Goal: Task Accomplishment & Management: Manage account settings

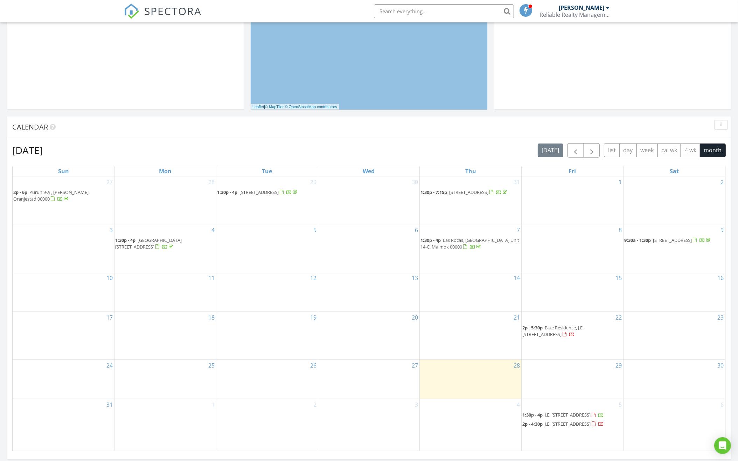
scroll to position [181, 0]
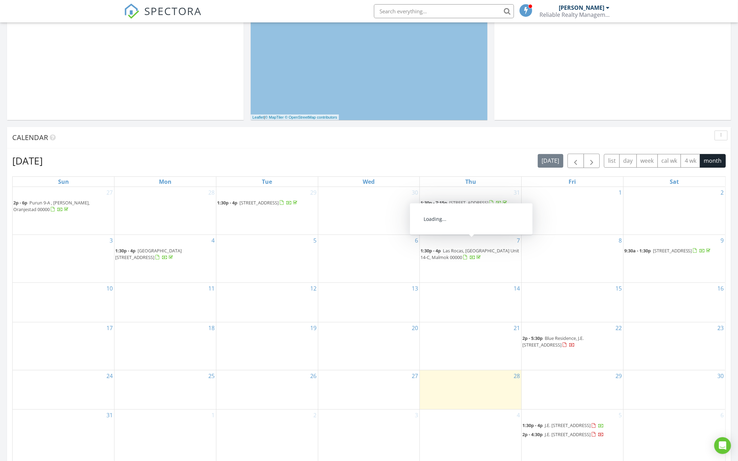
click at [493, 248] on span "Las Rocas, [GEOGRAPHIC_DATA] Unit 14-C, Malmok 00000" at bounding box center [470, 254] width 99 height 13
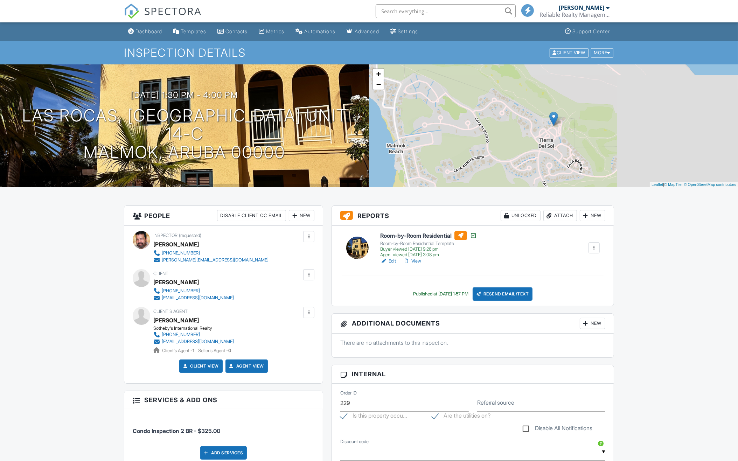
click at [416, 258] on link "View" at bounding box center [412, 261] width 18 height 7
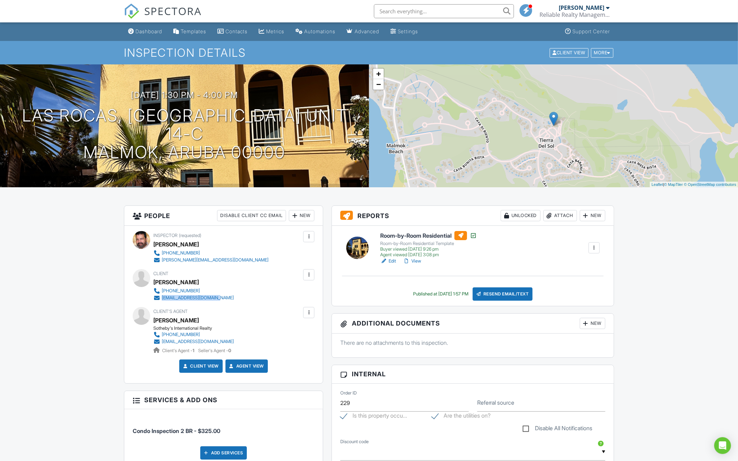
click at [416, 262] on link "View" at bounding box center [412, 261] width 18 height 7
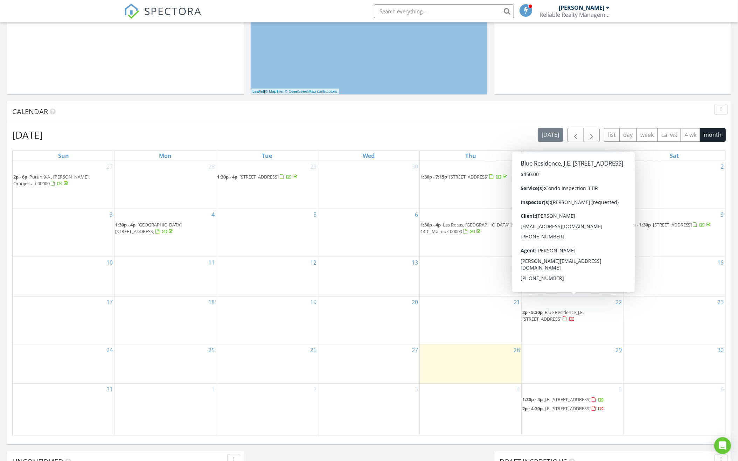
scroll to position [207, 0]
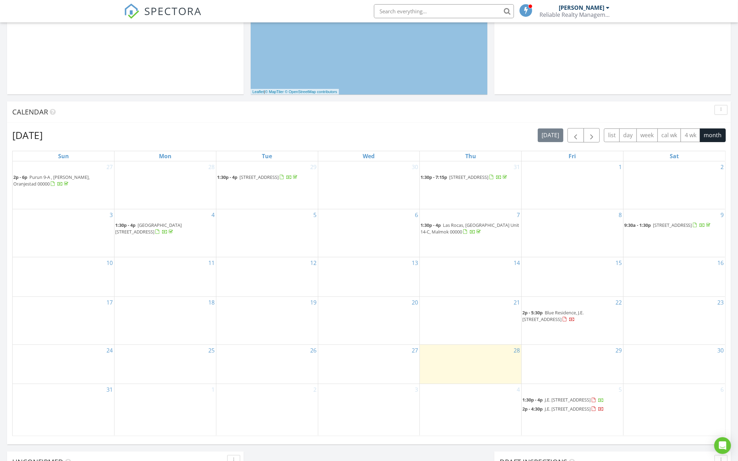
click at [448, 178] on link "1:30p - 7:15p Matogerai 52, Noord 00000" at bounding box center [465, 177] width 88 height 6
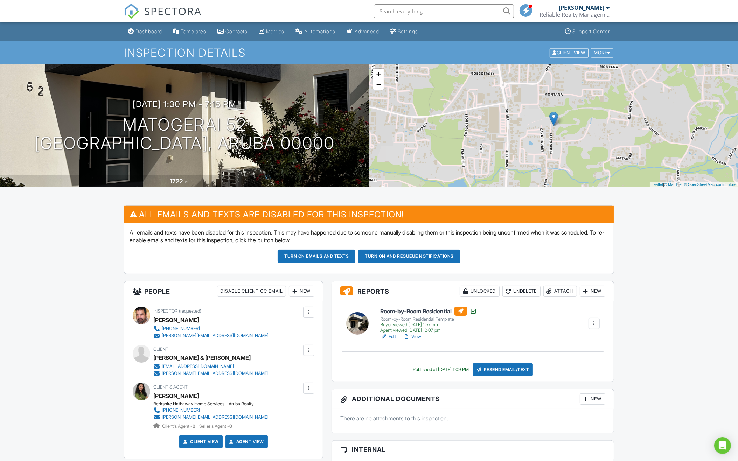
click at [578, 10] on div "[PERSON_NAME]" at bounding box center [582, 7] width 46 height 7
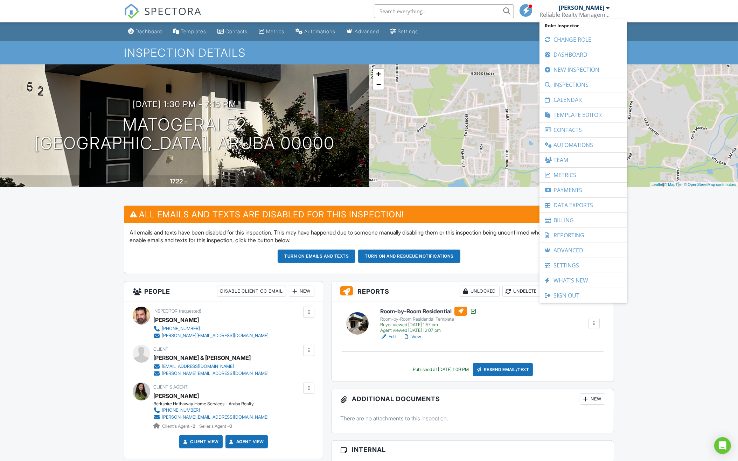
click at [479, 176] on div "+ − Leaflet | © MapTiler © OpenStreetMap contributors" at bounding box center [553, 125] width 369 height 123
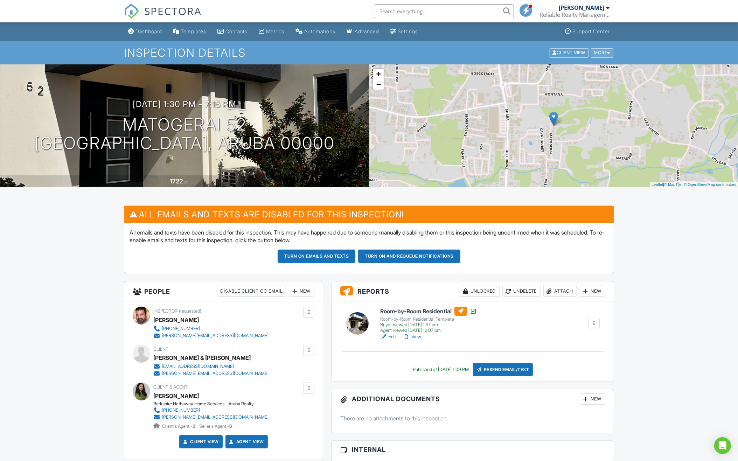
click at [603, 52] on div "More" at bounding box center [602, 52] width 23 height 9
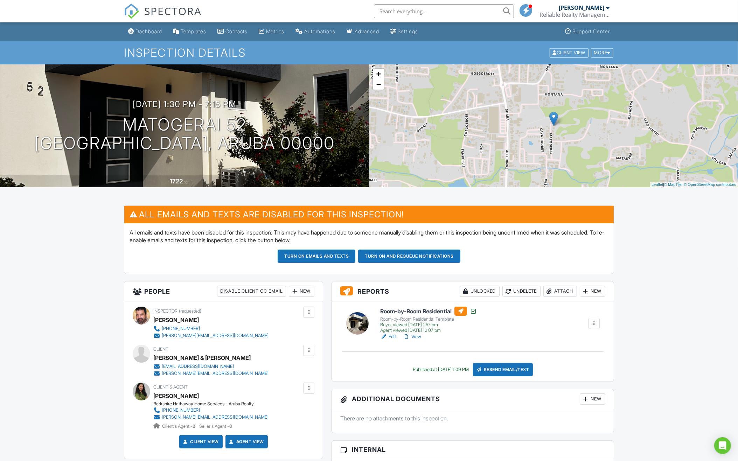
click at [598, 17] on div "Reliable Realty Management Services" at bounding box center [575, 14] width 70 height 7
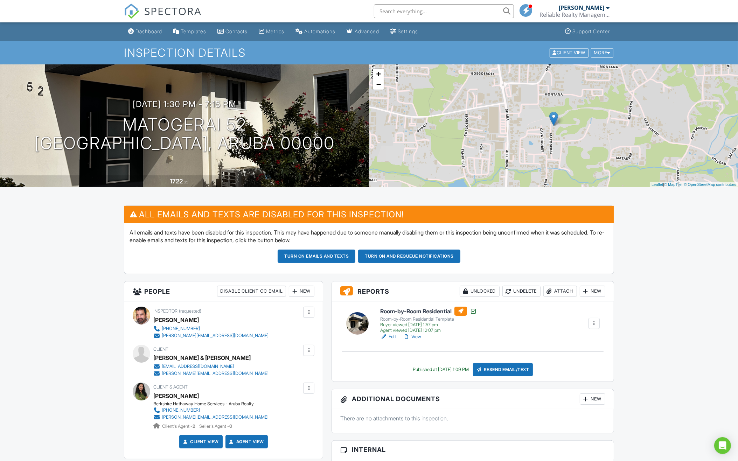
click at [596, 320] on div at bounding box center [594, 323] width 7 height 7
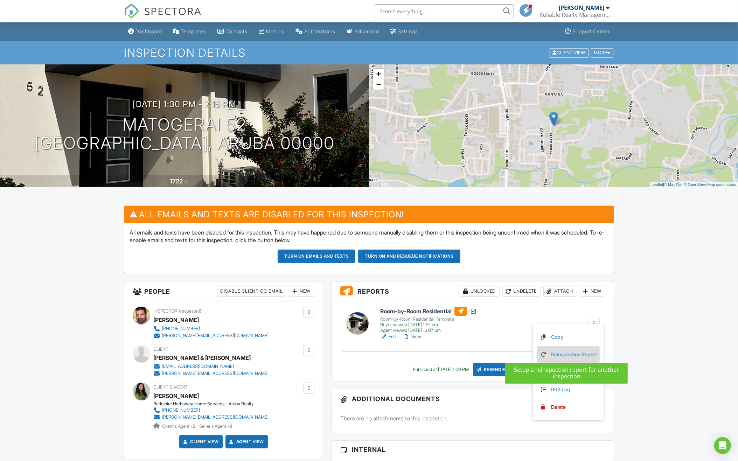
click at [566, 354] on link "Reinspection Report" at bounding box center [568, 355] width 57 height 8
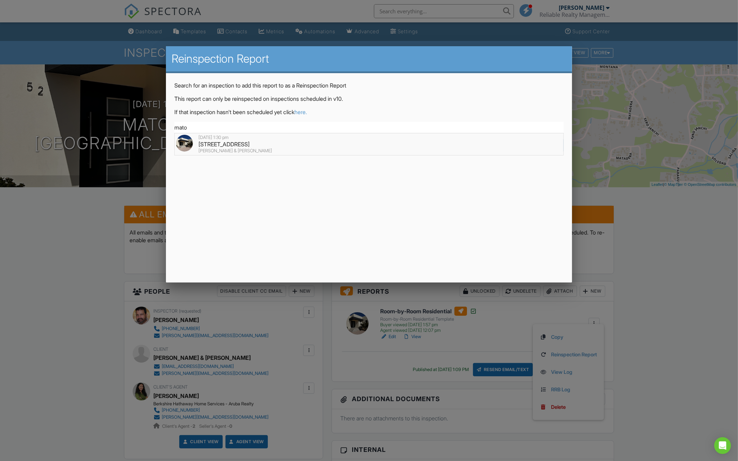
click at [380, 143] on div "Matogerai 52, Noord, Aruba 00000" at bounding box center [368, 144] width 385 height 8
type input "Matogerai 52, Noord, Aruba 00000"
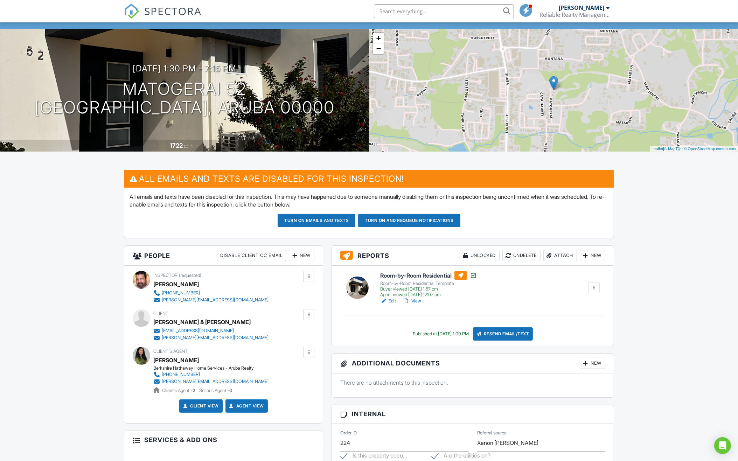
scroll to position [36, 0]
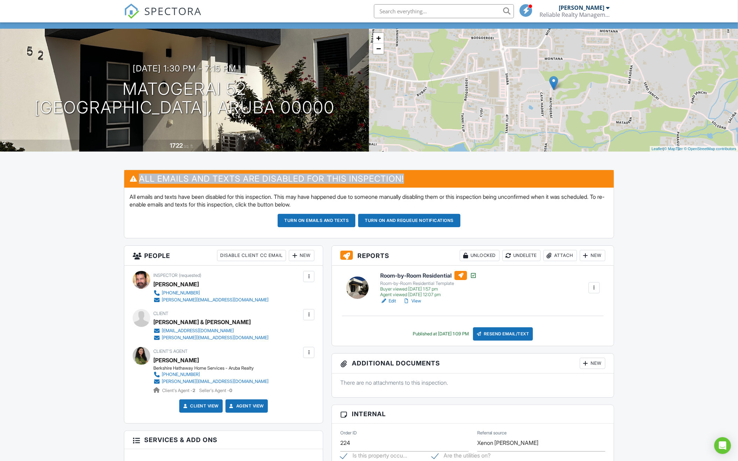
drag, startPoint x: 738, startPoint y: 191, endPoint x: 736, endPoint y: 148, distance: 42.7
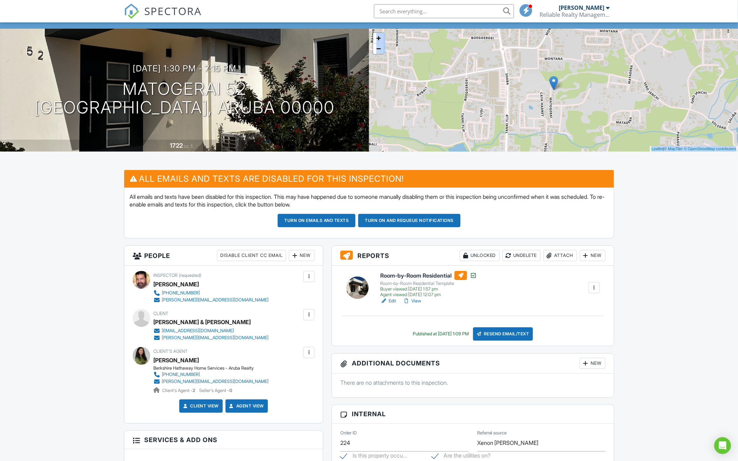
drag, startPoint x: 738, startPoint y: 130, endPoint x: 738, endPoint y: 102, distance: 27.3
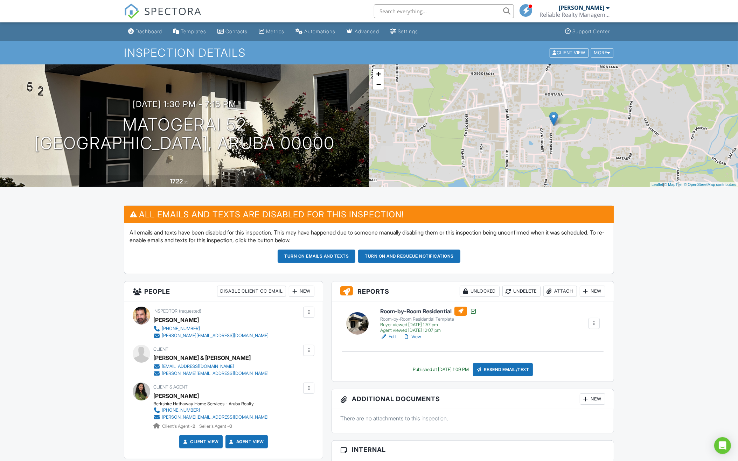
click at [585, 10] on div "[PERSON_NAME]" at bounding box center [582, 7] width 46 height 7
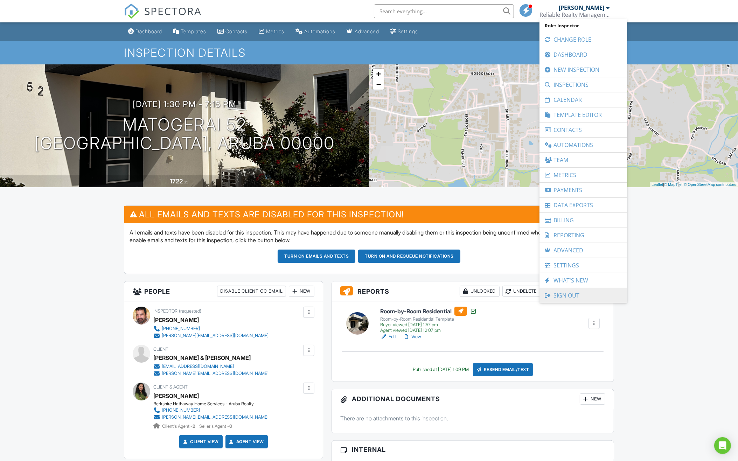
click at [556, 290] on link "Sign Out" at bounding box center [583, 295] width 81 height 15
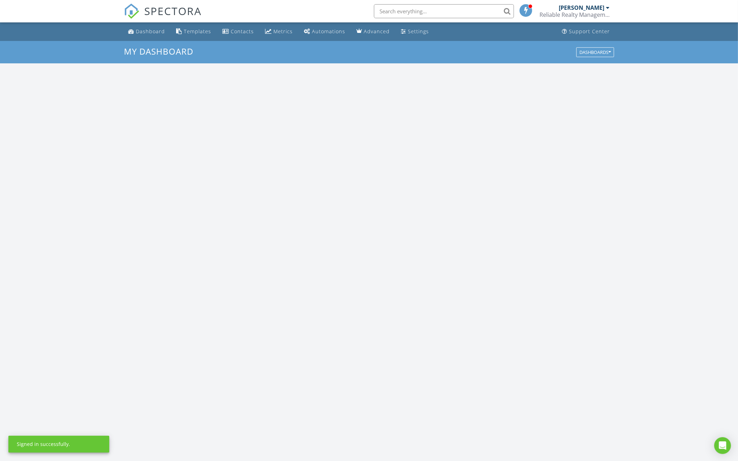
scroll to position [638, 738]
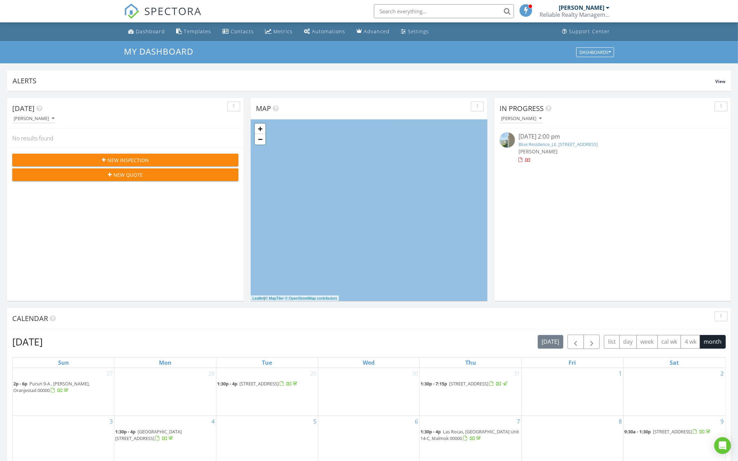
click at [569, 17] on div "Reliable Realty Management Services" at bounding box center [575, 14] width 70 height 7
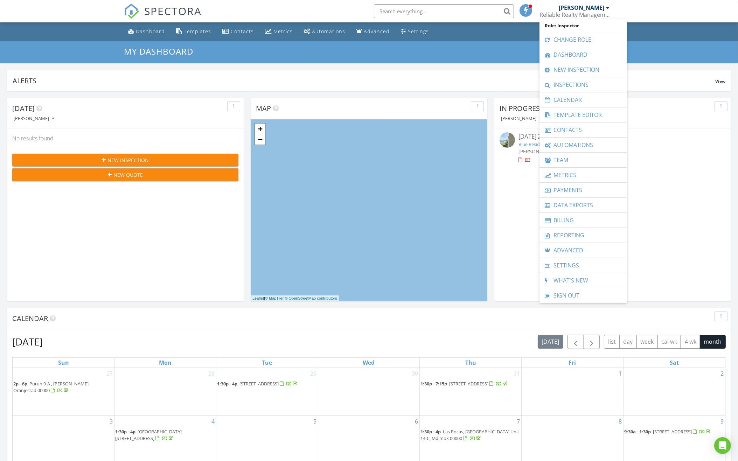
click at [674, 193] on div "In Progress [PERSON_NAME] [DATE] 2:00 pm Blue Residence, J.E. [STREET_ADDRESS][…" at bounding box center [612, 199] width 237 height 203
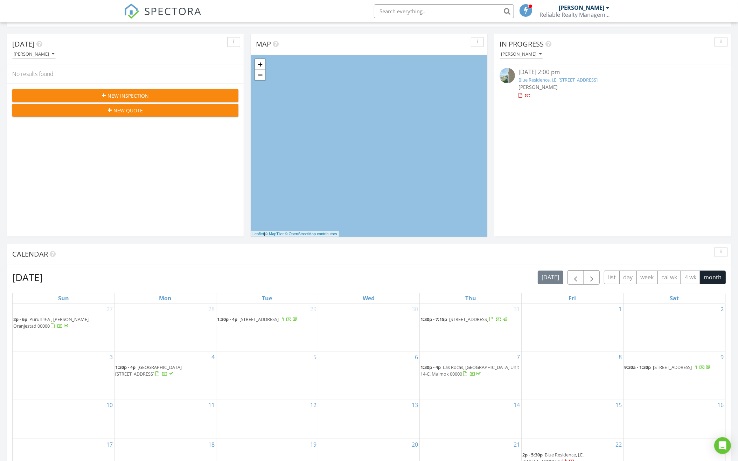
scroll to position [173, 0]
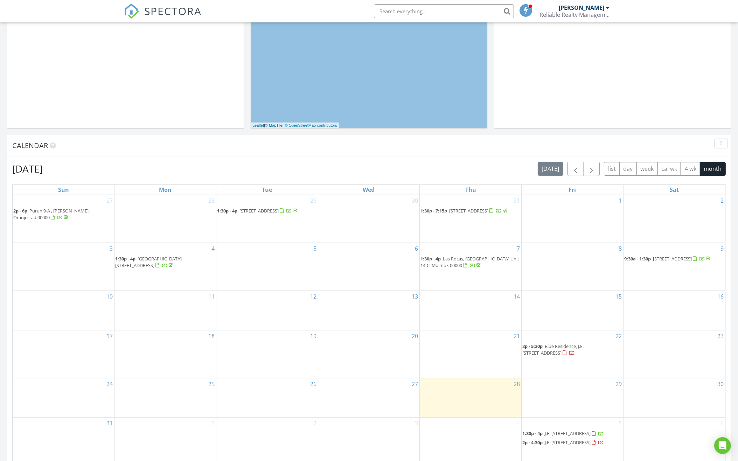
click at [463, 210] on span "[STREET_ADDRESS]" at bounding box center [468, 211] width 39 height 6
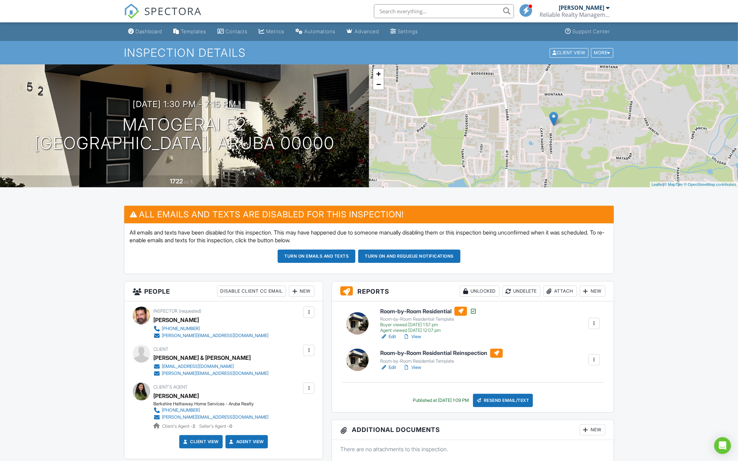
click at [604, 7] on div "[PERSON_NAME]" at bounding box center [582, 7] width 46 height 7
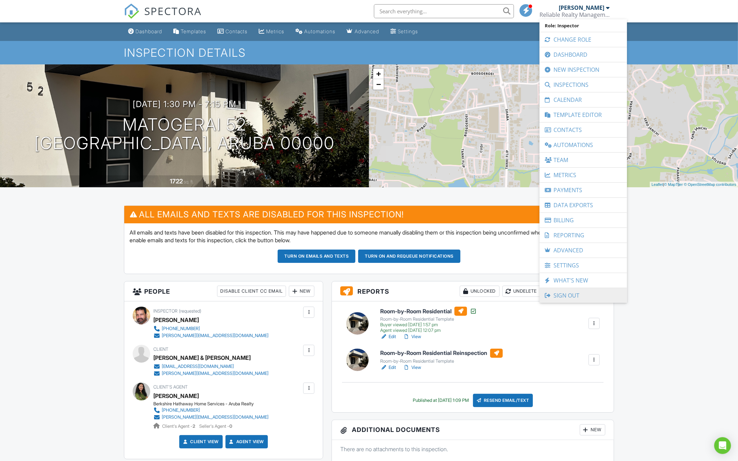
click at [561, 293] on link "Sign Out" at bounding box center [583, 295] width 81 height 15
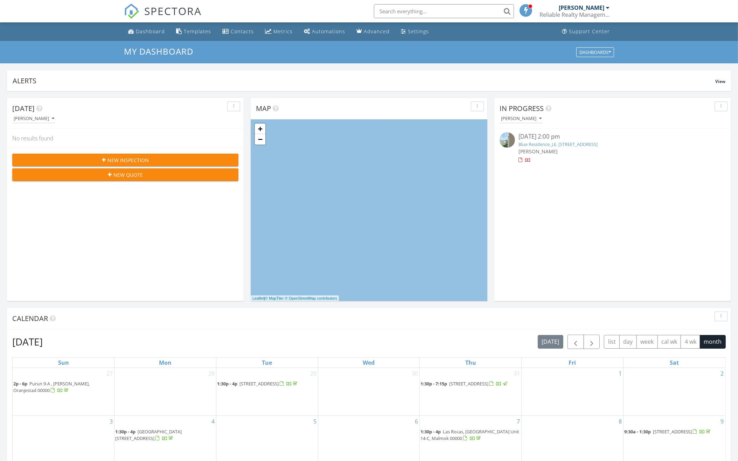
scroll to position [638, 738]
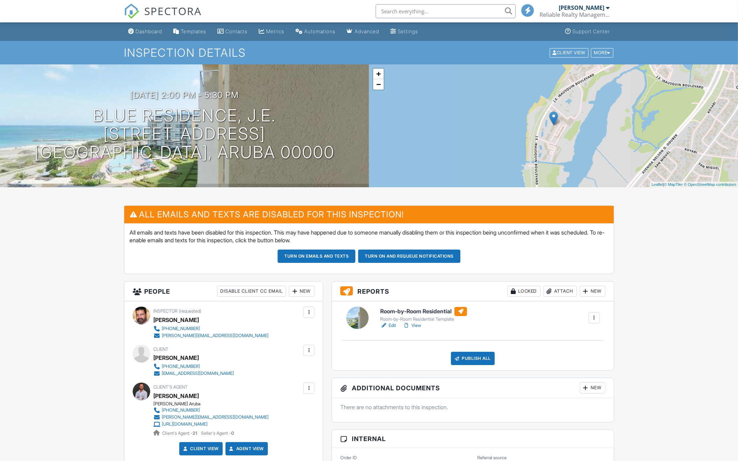
click at [419, 324] on link "View" at bounding box center [412, 325] width 18 height 7
